Goal: Task Accomplishment & Management: Manage account settings

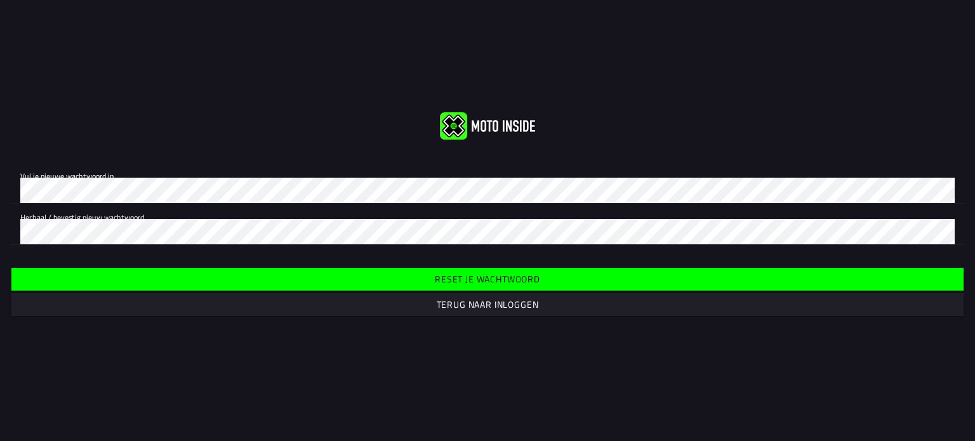
click at [0, 0] on slot "Reset je wachtwoord" at bounding box center [0, 0] width 0 height 0
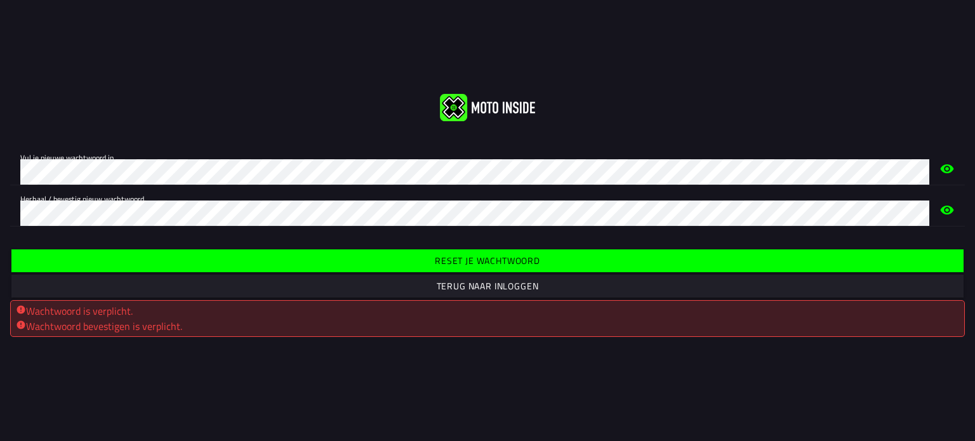
click at [395, 263] on span "Reset je wachtwoord" at bounding box center [487, 260] width 932 height 23
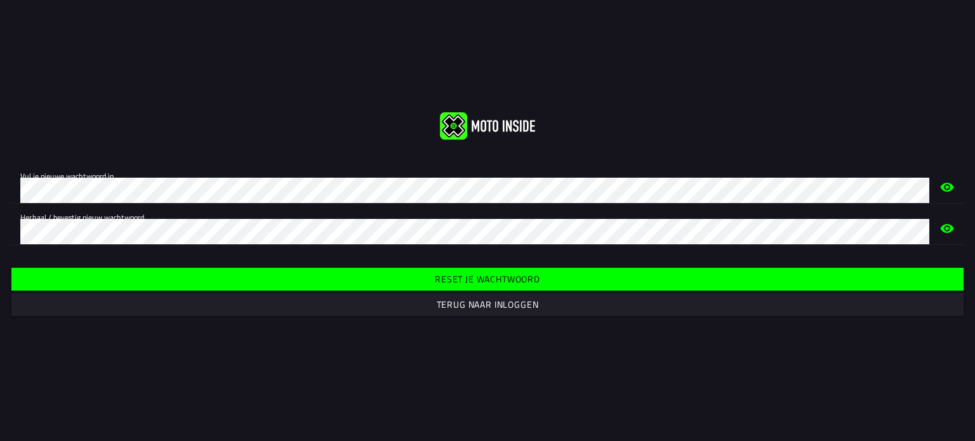
click at [312, 270] on span "Reset je wachtwoord" at bounding box center [487, 279] width 932 height 23
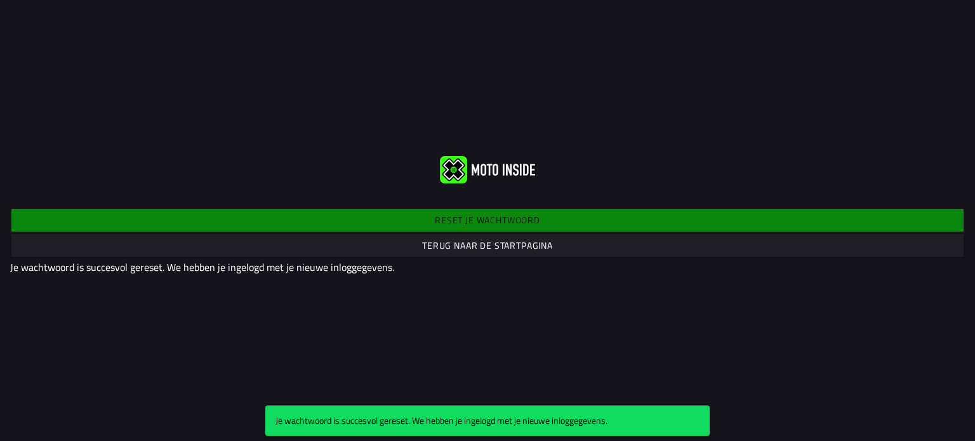
click at [421, 244] on span "Terug naar de startpagina" at bounding box center [487, 245] width 932 height 23
